Goal: Information Seeking & Learning: Learn about a topic

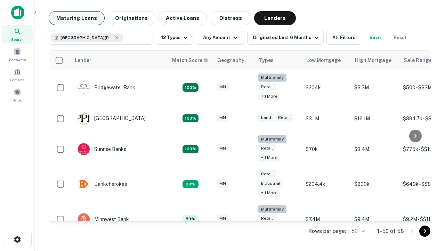
click at [77, 18] on button "Maturing Loans" at bounding box center [77, 18] width 56 height 14
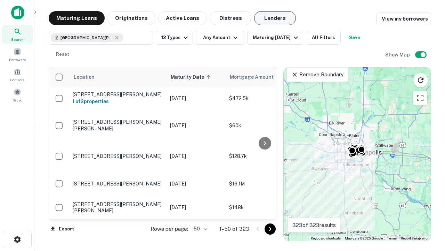
click at [275, 18] on button "Lenders" at bounding box center [275, 18] width 42 height 14
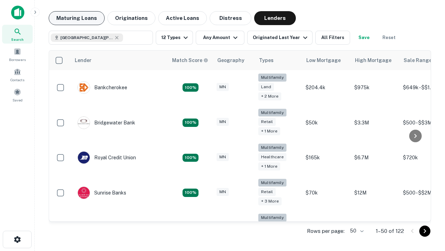
click at [77, 18] on button "Maturing Loans" at bounding box center [77, 18] width 56 height 14
